Goal: Check status: Check status

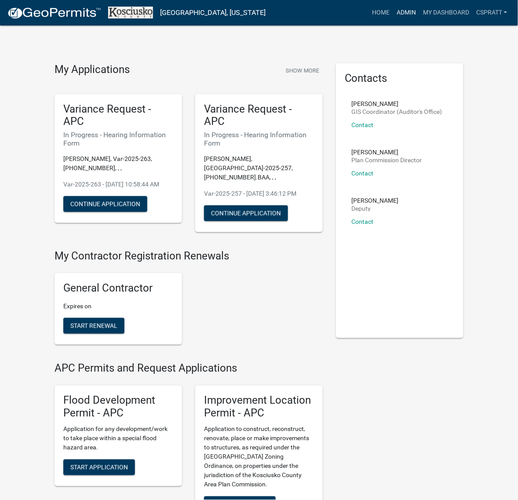
click at [393, 18] on link "Admin" at bounding box center [406, 12] width 26 height 17
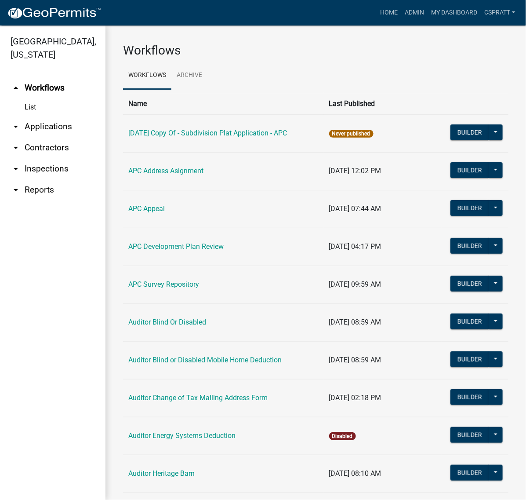
click at [62, 137] on link "arrow_drop_down Applications" at bounding box center [52, 126] width 105 height 21
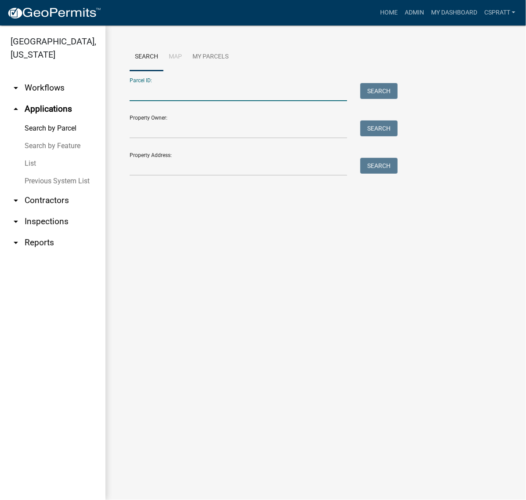
click at [143, 101] on input "Parcel ID:" at bounding box center [239, 92] width 218 height 18
click at [148, 97] on input "Parcel ID:" at bounding box center [239, 92] width 218 height 18
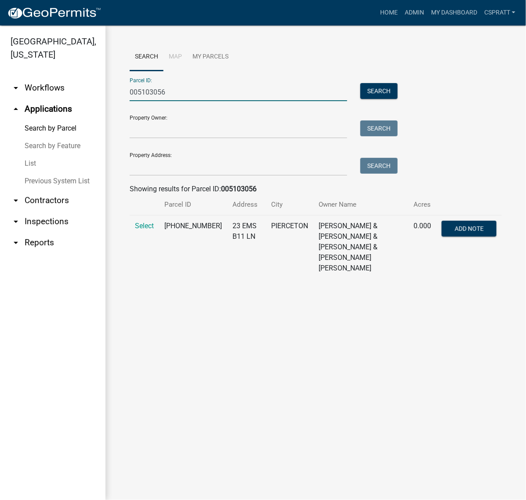
type input "005103056"
click at [159, 279] on td "Select" at bounding box center [144, 247] width 29 height 64
click at [154, 230] on span "Select" at bounding box center [144, 226] width 19 height 8
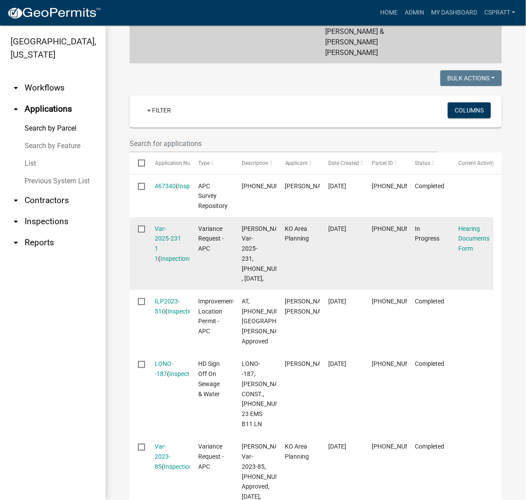
scroll to position [220, 0]
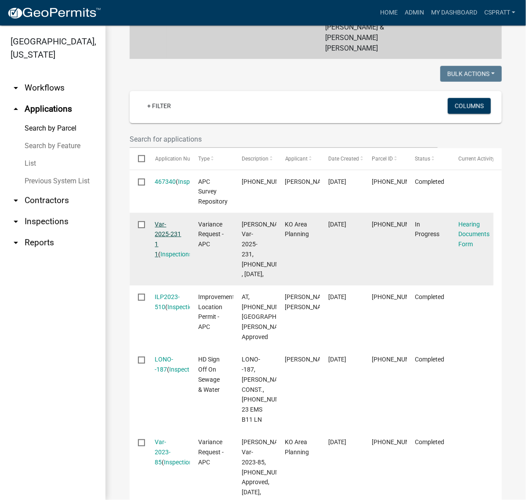
click at [170, 258] on link "Var-2025-231 1 1" at bounding box center [168, 239] width 26 height 37
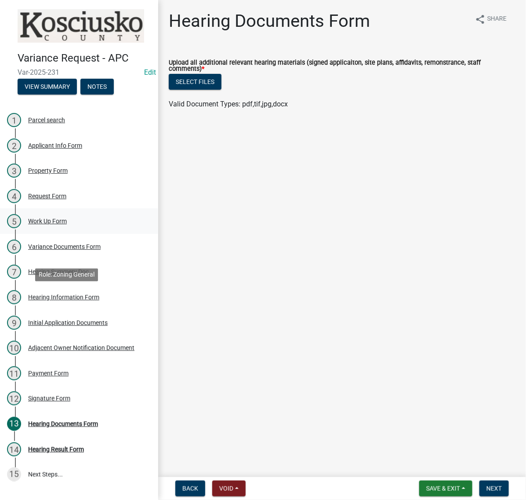
click at [58, 224] on div "Work Up Form" at bounding box center [47, 221] width 39 height 6
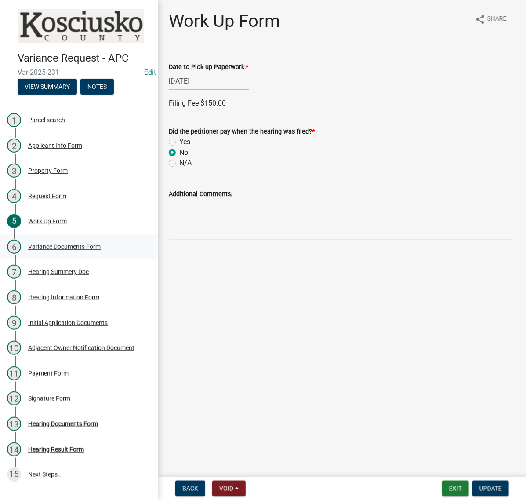
click at [73, 250] on div "Variance Documents Form" at bounding box center [64, 246] width 73 height 6
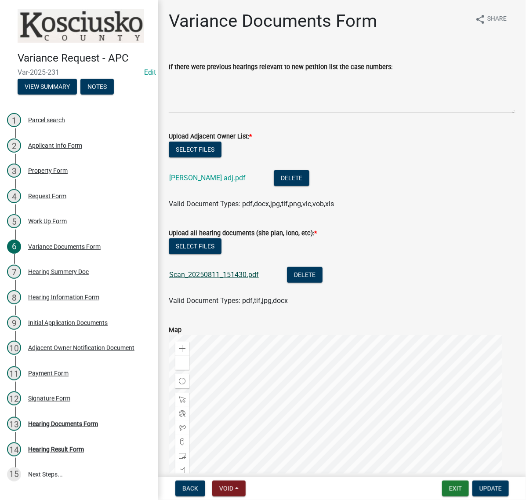
click at [256, 279] on link "Scan_20250811_151430.pdf" at bounding box center [214, 274] width 90 height 8
click at [442, 482] on button "Exit" at bounding box center [455, 488] width 27 height 16
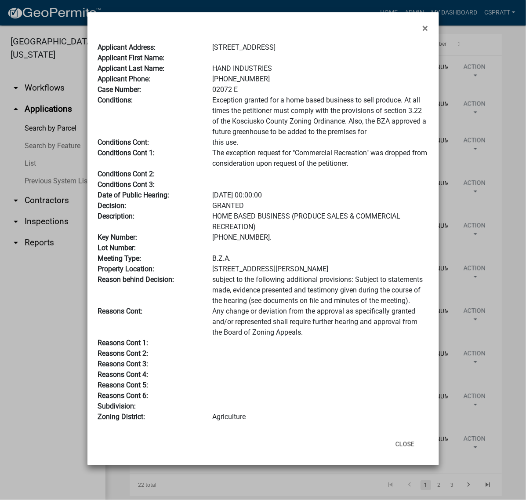
scroll to position [140, 0]
click at [401, 452] on button "Close" at bounding box center [405, 444] width 33 height 16
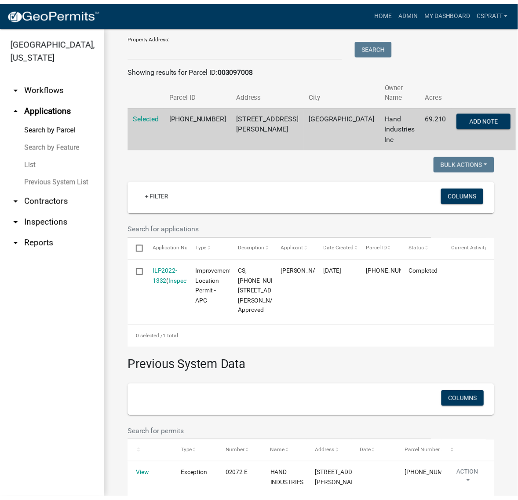
scroll to position [0, 0]
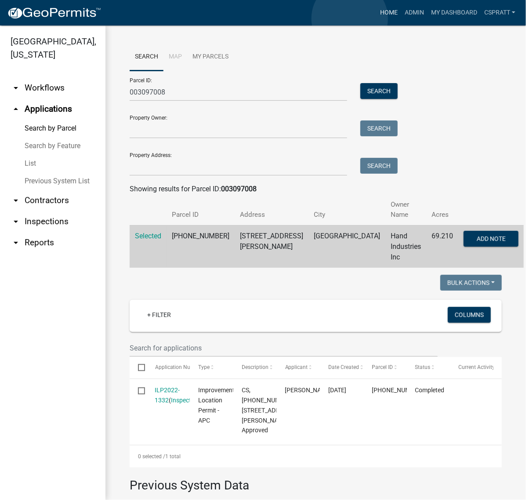
click at [377, 18] on link "Home" at bounding box center [389, 12] width 25 height 17
